Goal: Task Accomplishment & Management: Manage account settings

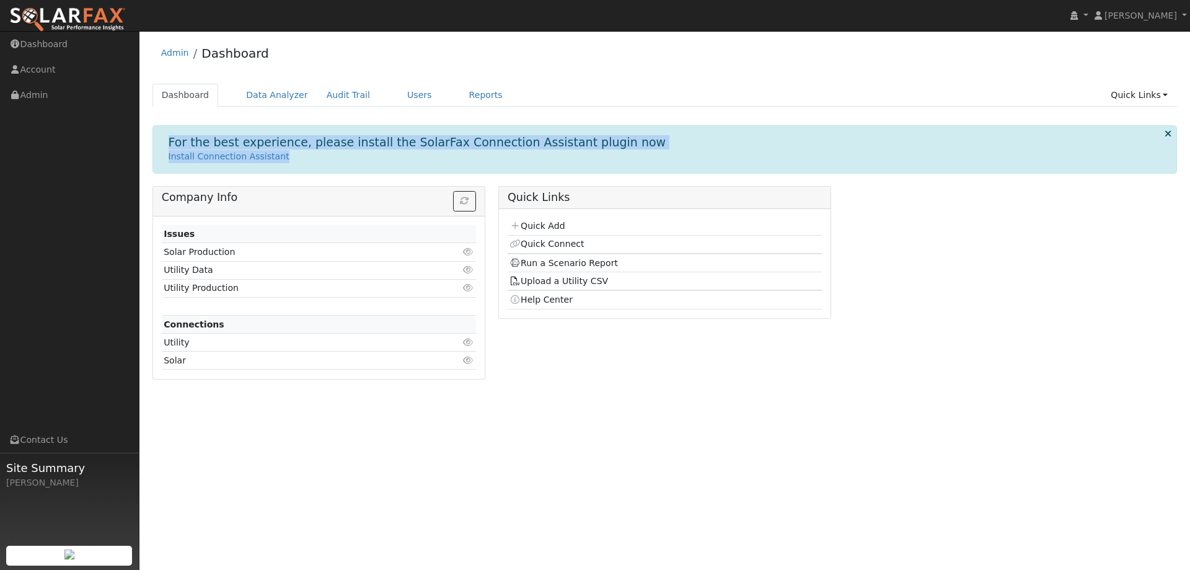
drag, startPoint x: 329, startPoint y: 144, endPoint x: 513, endPoint y: 157, distance: 184.6
click at [513, 157] on div "For the best experience, please install the SolarFax Connection Assistant plugi…" at bounding box center [665, 149] width 1025 height 48
click at [510, 156] on p "Install Connection Assistant" at bounding box center [665, 156] width 993 height 13
click at [543, 138] on h1 "For the best experience, please install the SolarFax Connection Assistant plugi…" at bounding box center [418, 142] width 498 height 14
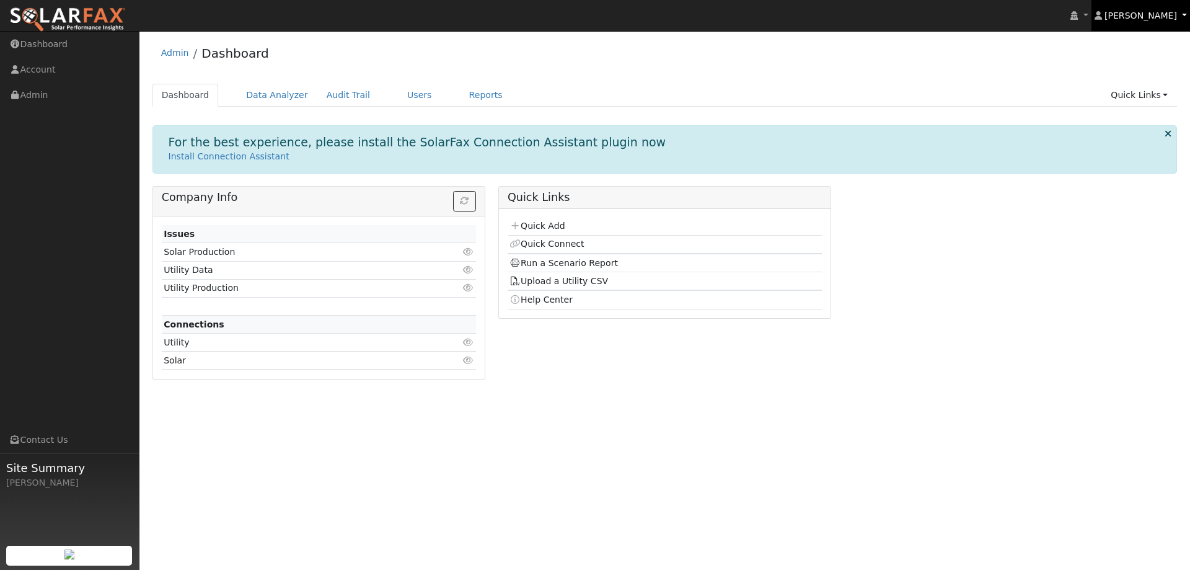
click at [1184, 17] on link "[PERSON_NAME]" at bounding box center [1141, 15] width 99 height 31
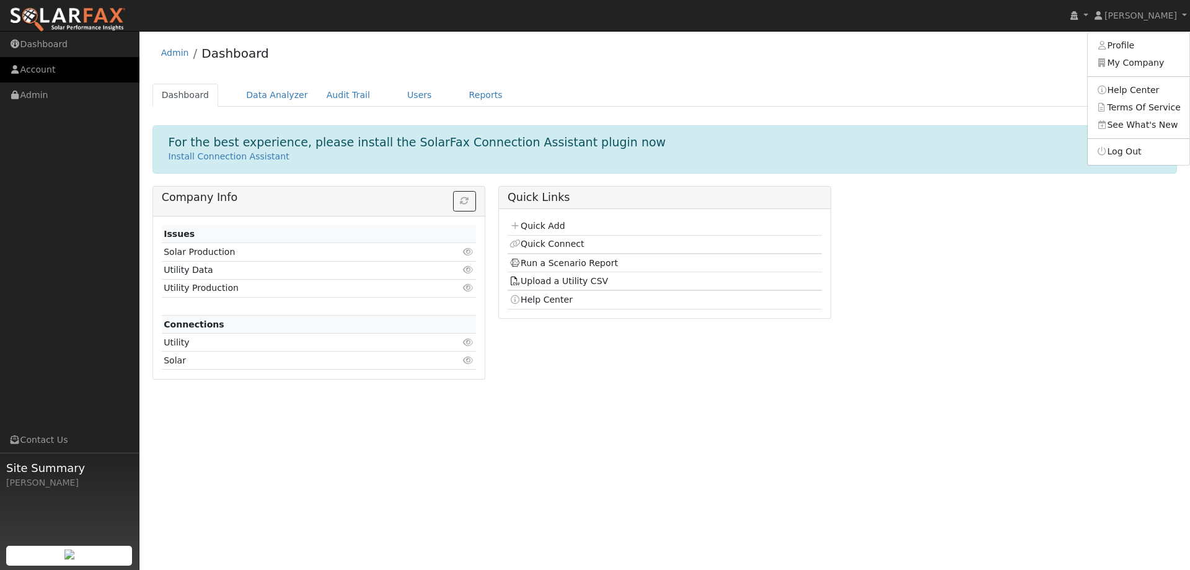
click at [60, 74] on link "Account" at bounding box center [69, 69] width 139 height 25
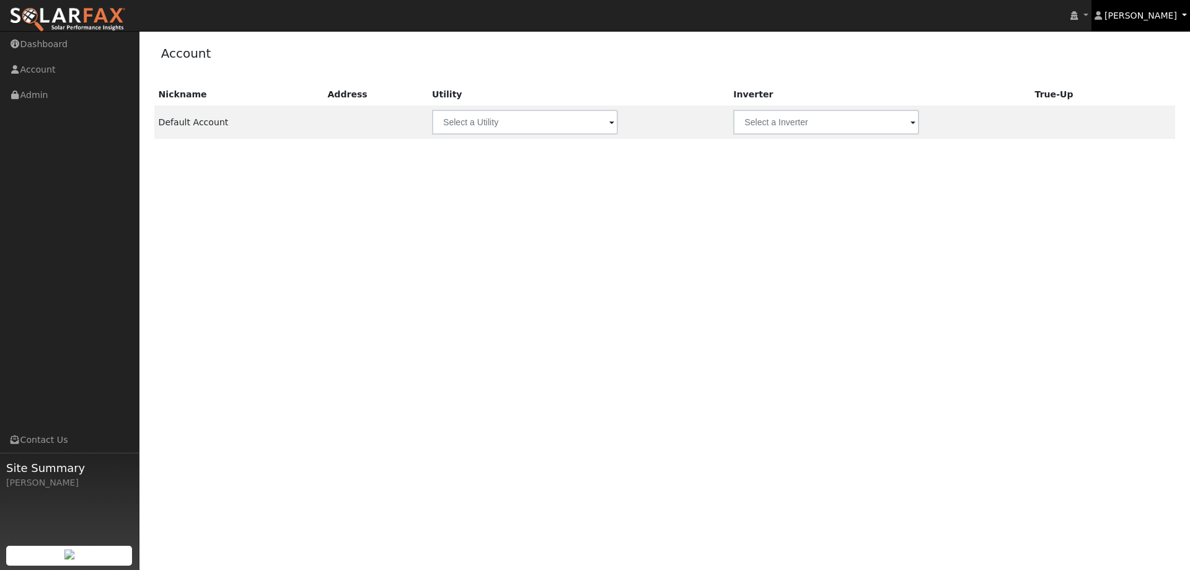
click at [1168, 21] on link "[PERSON_NAME]" at bounding box center [1141, 15] width 99 height 31
click at [1129, 48] on link "Profile" at bounding box center [1139, 45] width 102 height 17
type input "Heather"
type input "Manha"
type input "hmanha@vitalenergysolar.com"
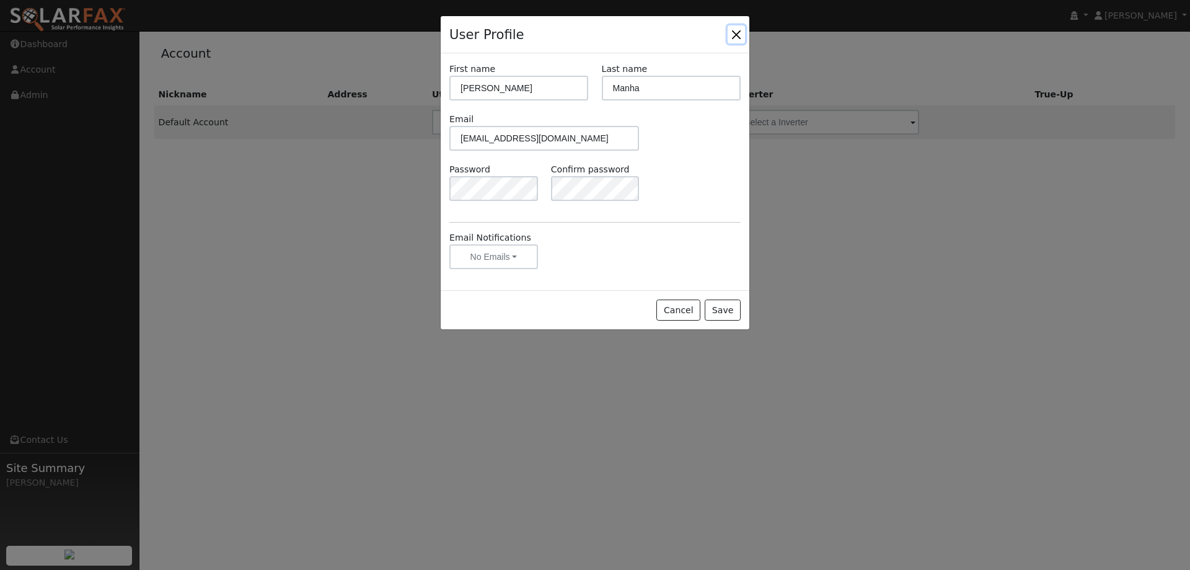
click at [735, 40] on button "Close" at bounding box center [736, 33] width 17 height 17
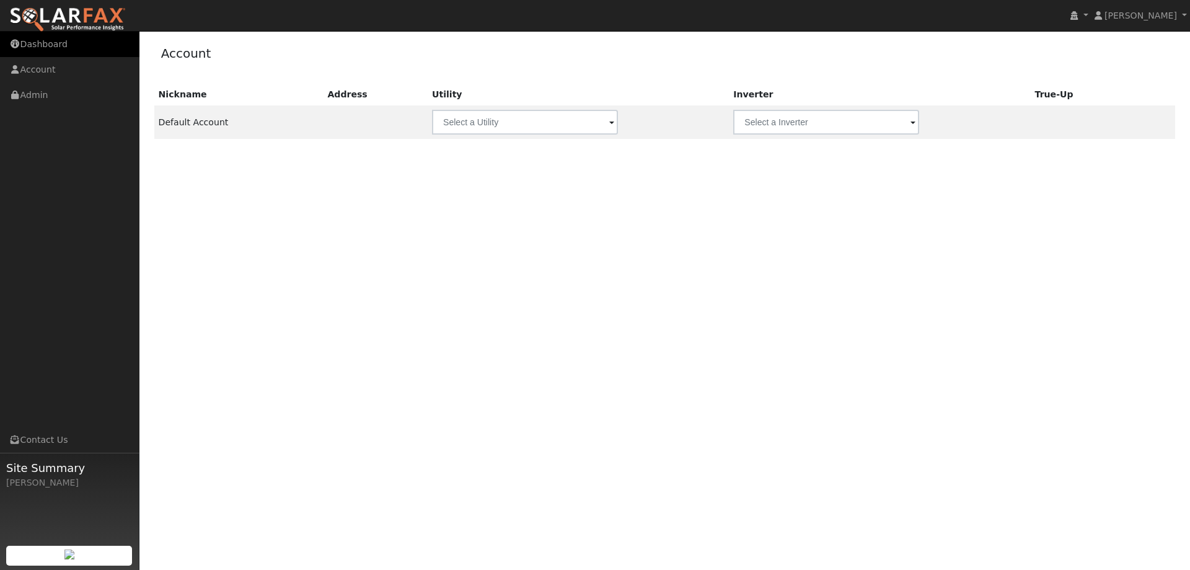
click at [20, 42] on icon at bounding box center [14, 44] width 11 height 9
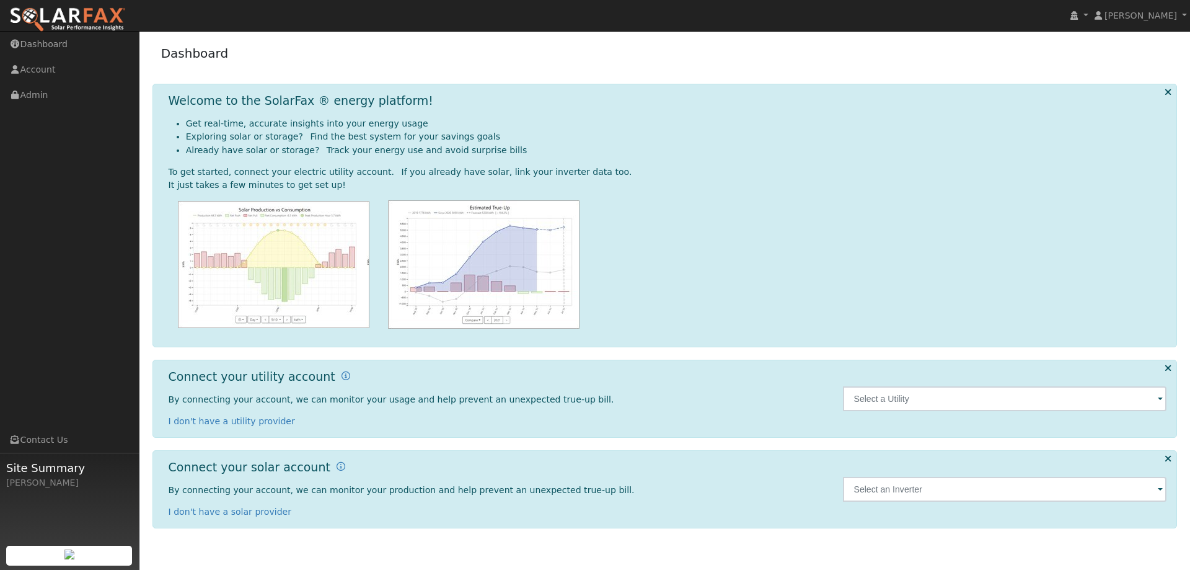
click at [71, 9] on img at bounding box center [67, 20] width 117 height 26
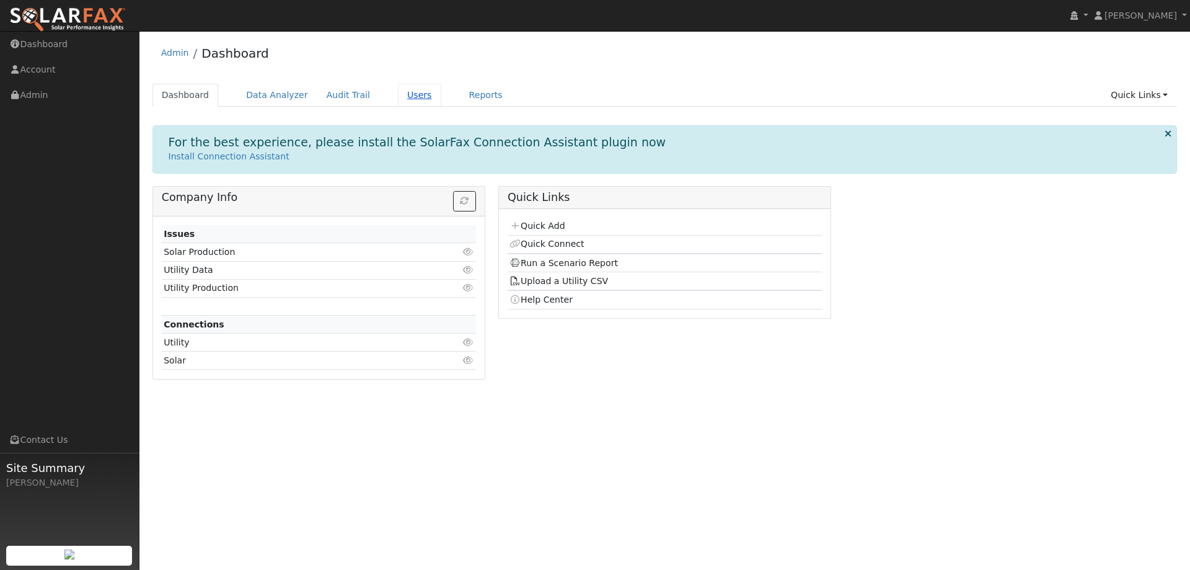
click at [398, 99] on link "Users" at bounding box center [419, 95] width 43 height 23
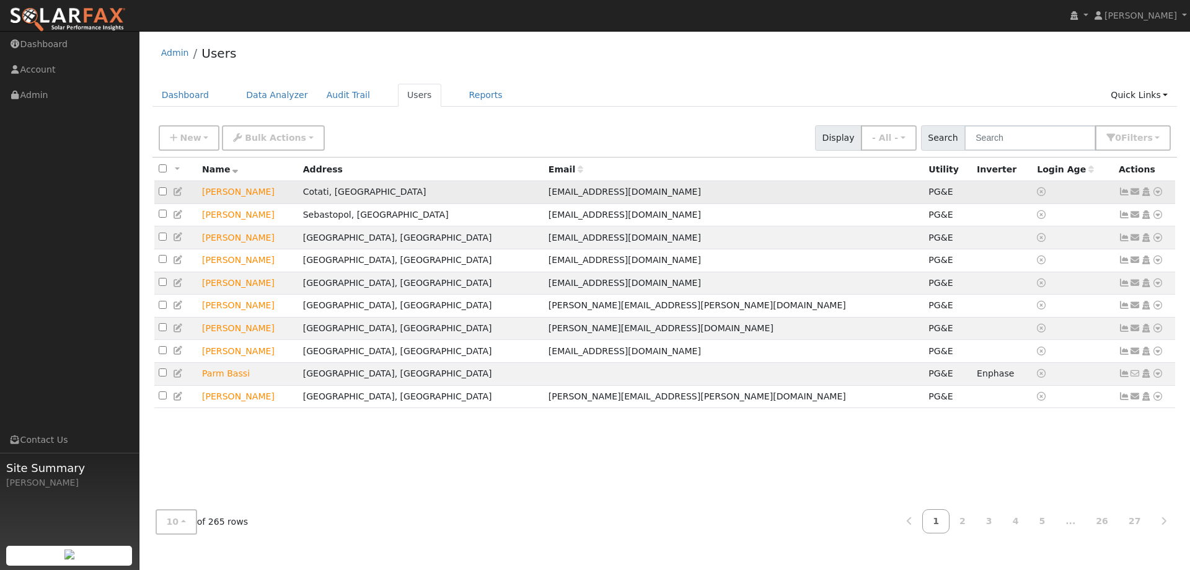
click at [1128, 193] on icon at bounding box center [1124, 191] width 11 height 9
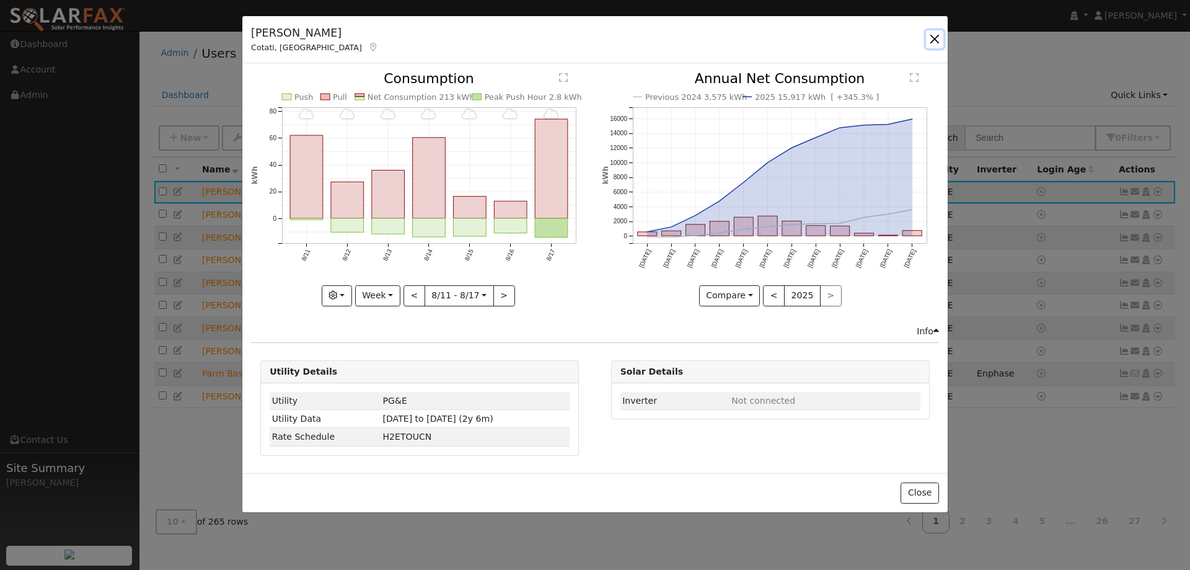
click at [932, 36] on button "button" at bounding box center [934, 38] width 17 height 17
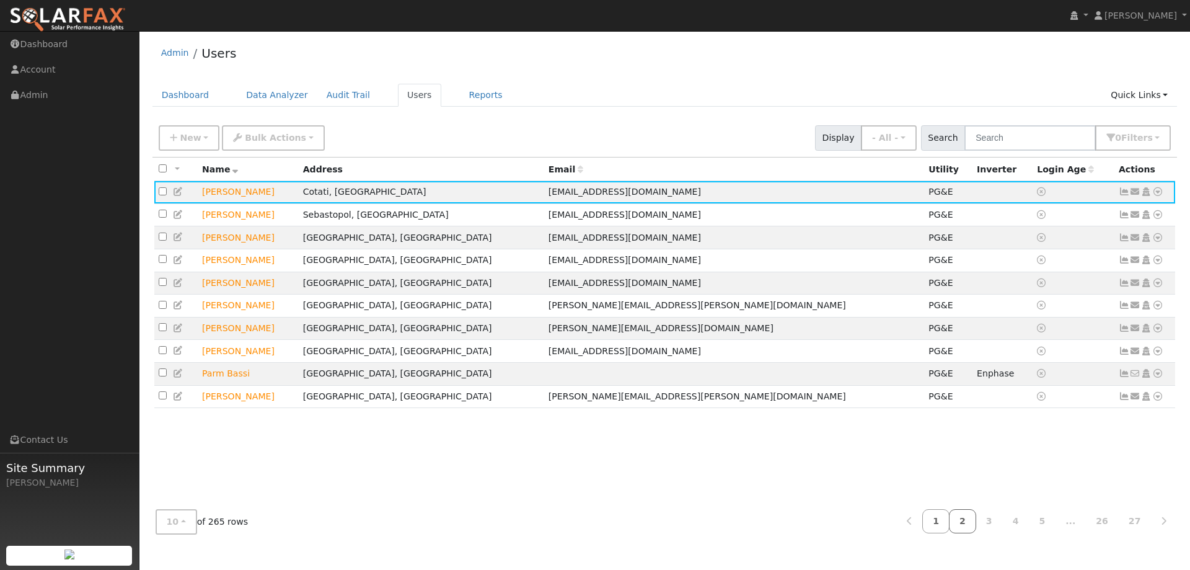
click at [973, 526] on link "2" at bounding box center [962, 521] width 27 height 24
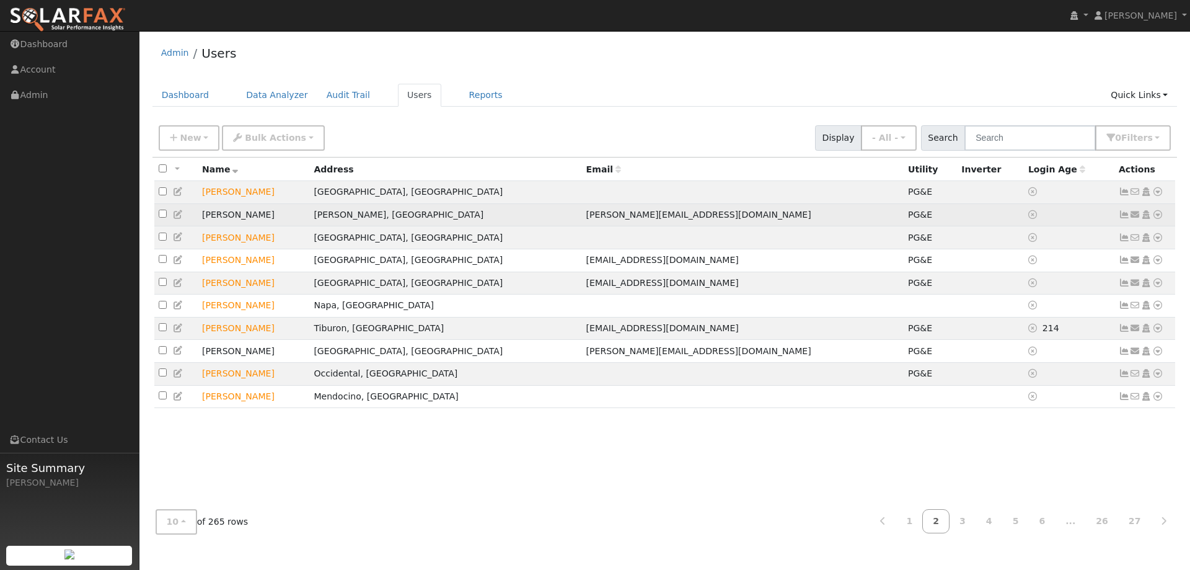
click at [1127, 218] on icon at bounding box center [1124, 214] width 11 height 9
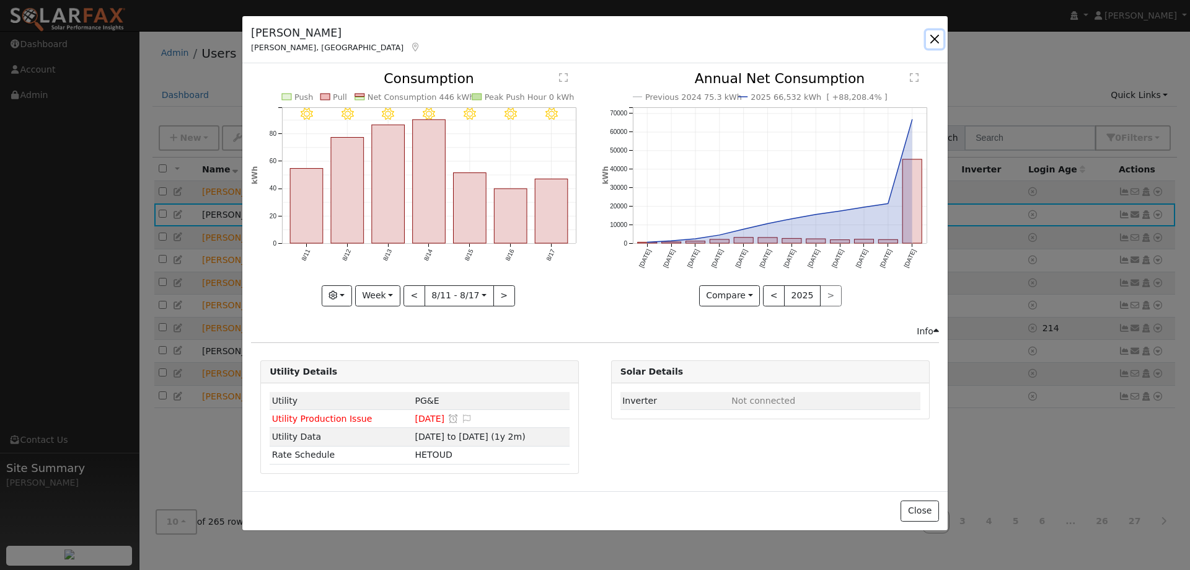
click at [929, 37] on button "button" at bounding box center [934, 38] width 17 height 17
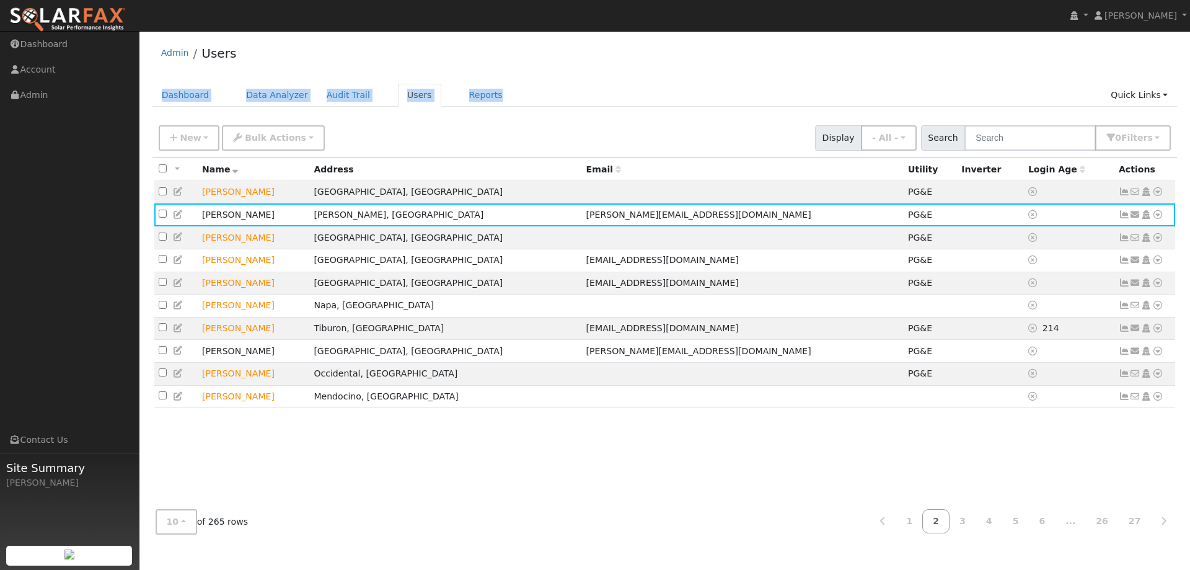
drag, startPoint x: 565, startPoint y: 64, endPoint x: 499, endPoint y: 75, distance: 66.7
click at [499, 75] on div "Admin Users" at bounding box center [665, 56] width 1025 height 38
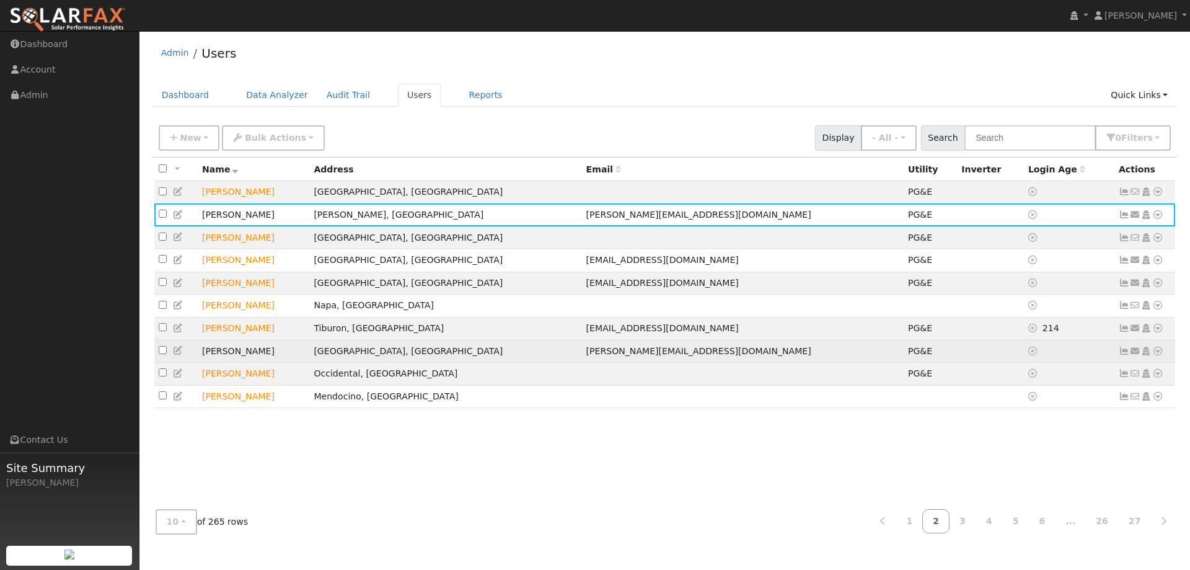
drag, startPoint x: 222, startPoint y: 359, endPoint x: 311, endPoint y: 366, distance: 89.6
click at [285, 363] on td "James Bostwick" at bounding box center [254, 351] width 112 height 23
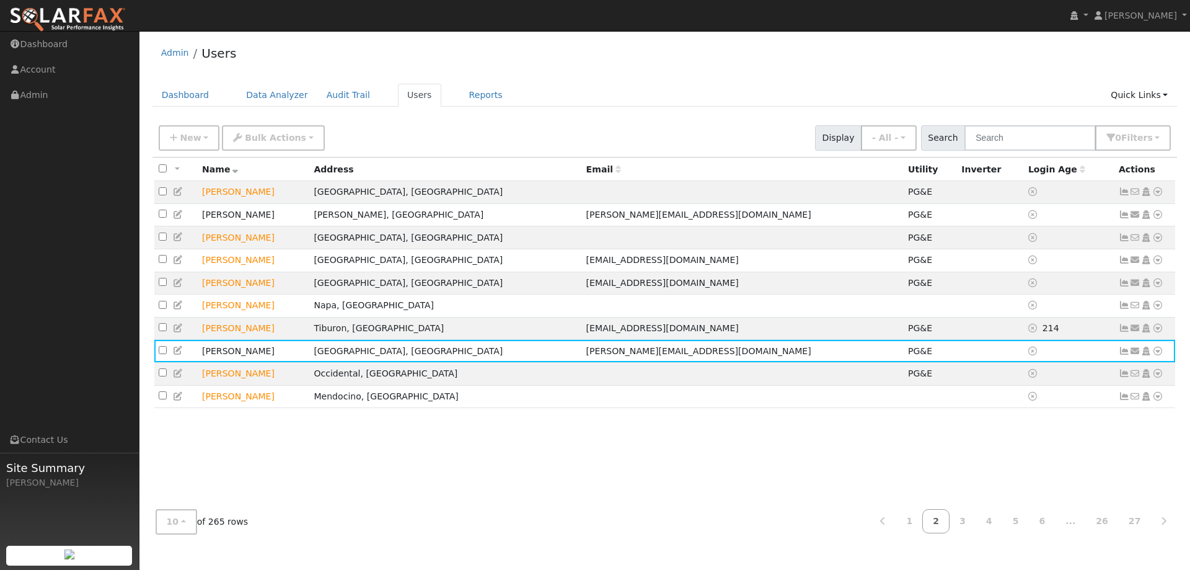
click at [715, 421] on div "All None All on page None on page Name Address Email Utility Inverter Login Age…" at bounding box center [665, 328] width 1025 height 342
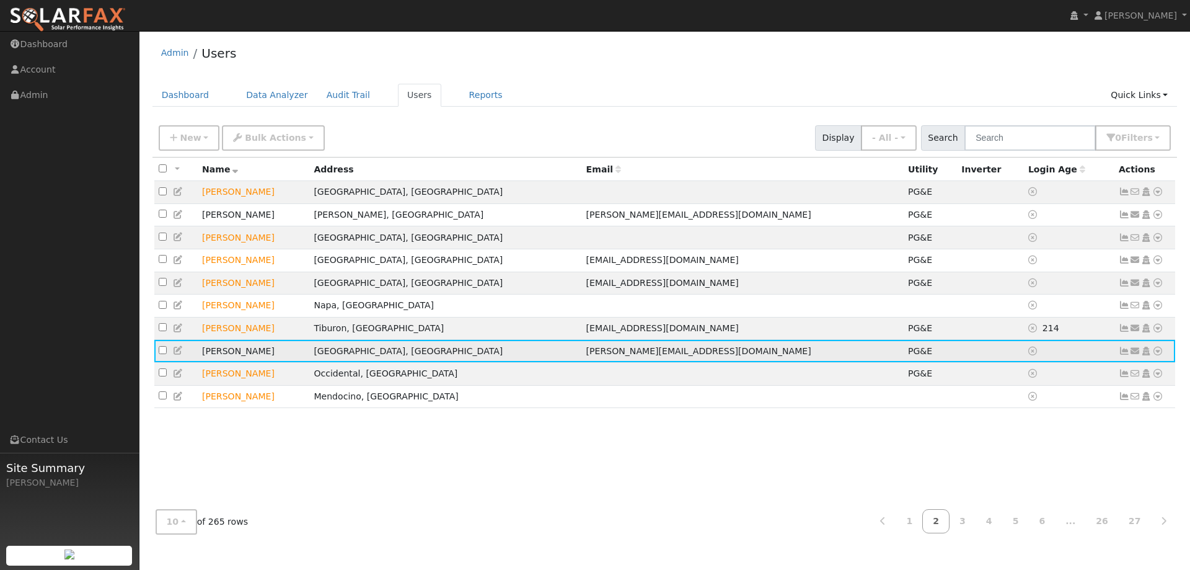
click at [1120, 355] on icon at bounding box center [1124, 351] width 11 height 9
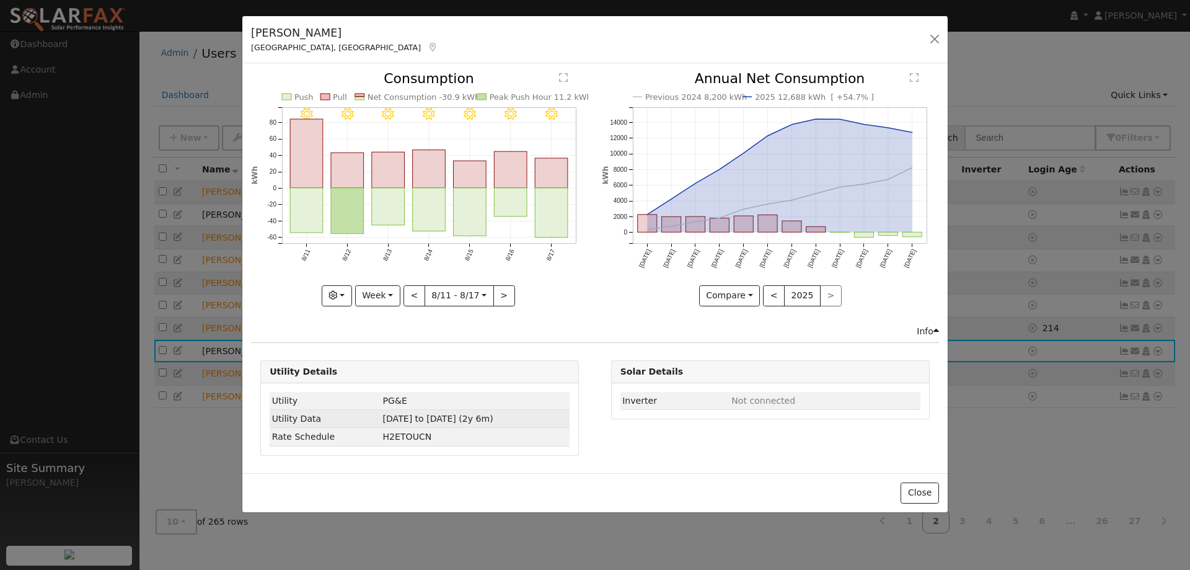
drag, startPoint x: 454, startPoint y: 419, endPoint x: 527, endPoint y: 426, distance: 72.9
click at [527, 426] on td "03/06/23 to 08/17/25 (2y 6m)" at bounding box center [475, 419] width 189 height 18
click at [467, 429] on td "H2ETOUCN" at bounding box center [475, 437] width 189 height 18
click at [926, 41] on div "James Bostwick Penngrove, CA Default Account Default Account 4409 Lichau Rd, Pe…" at bounding box center [595, 40] width 706 height 48
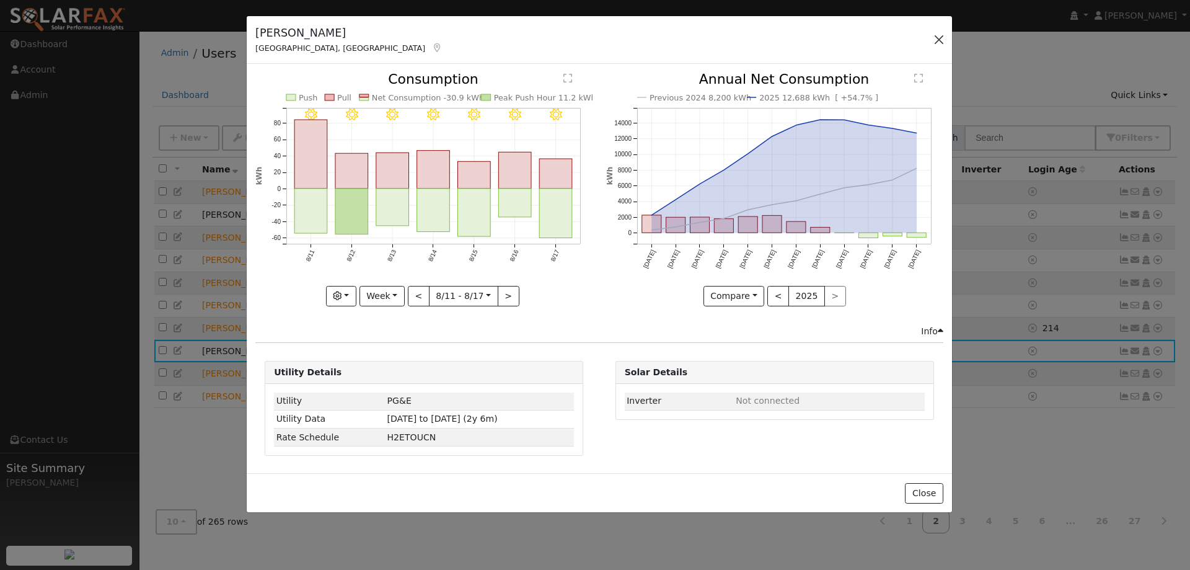
click at [931, 41] on div "James Bostwick Penngrove, CA Default Account Default Account 4409 Lichau Rd, Pe…" at bounding box center [600, 40] width 706 height 48
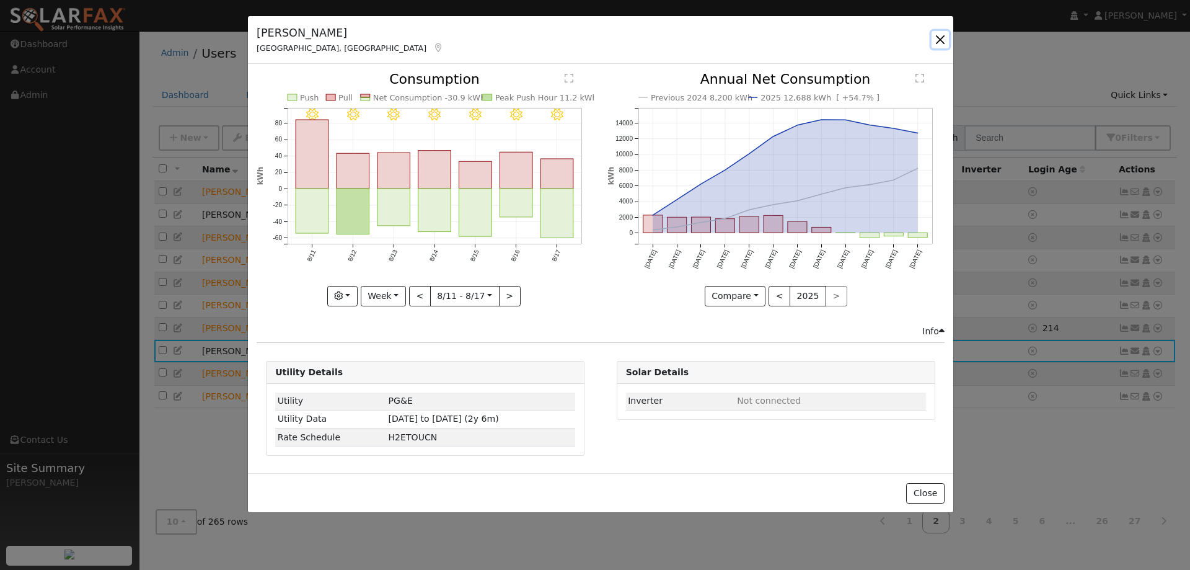
click at [937, 37] on button "button" at bounding box center [940, 39] width 17 height 17
